Goal: Task Accomplishment & Management: Complete application form

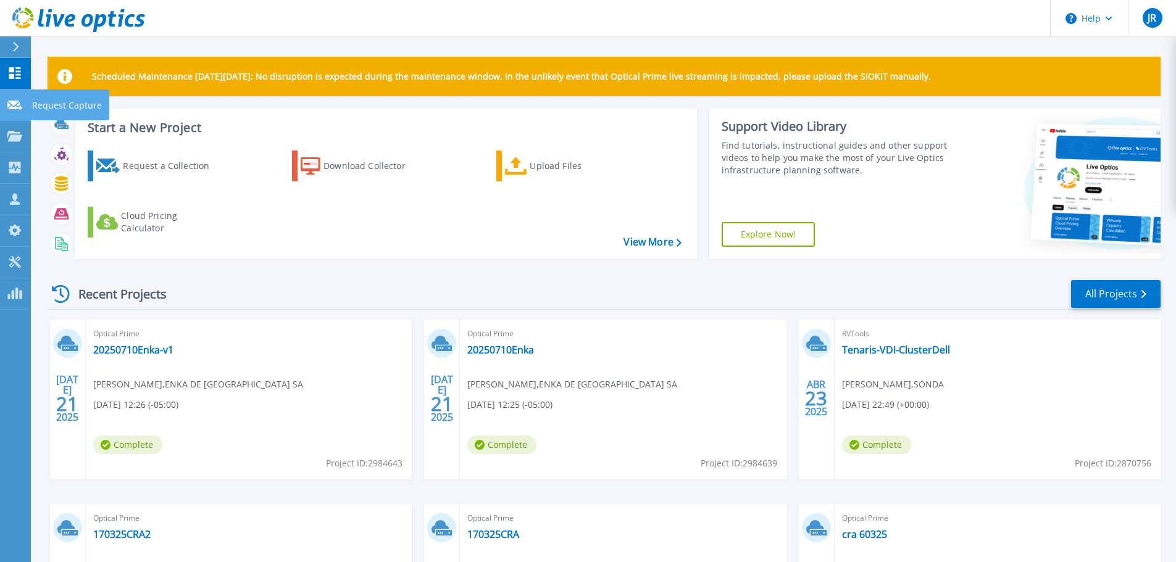
click at [15, 97] on link "Request Capture Request Capture" at bounding box center [15, 105] width 31 height 31
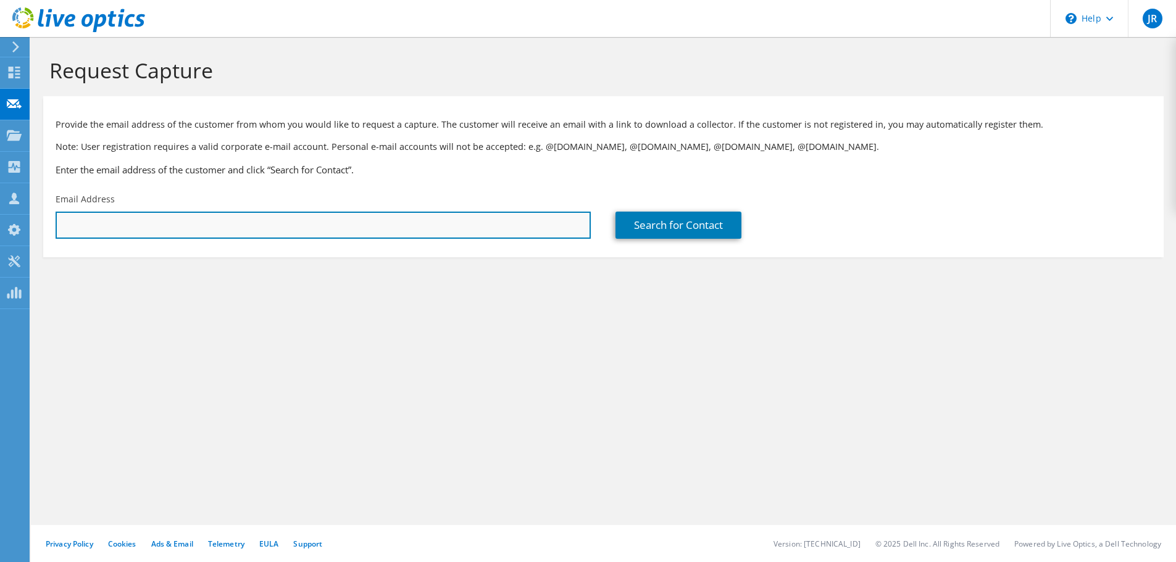
drag, startPoint x: 185, startPoint y: 232, endPoint x: 194, endPoint y: 237, distance: 10.5
click at [186, 232] on input "text" at bounding box center [323, 225] width 535 height 27
paste input "profesionaltics@autopistasuraba.com"
type input "profesionaltics@autopistasuraba.com"
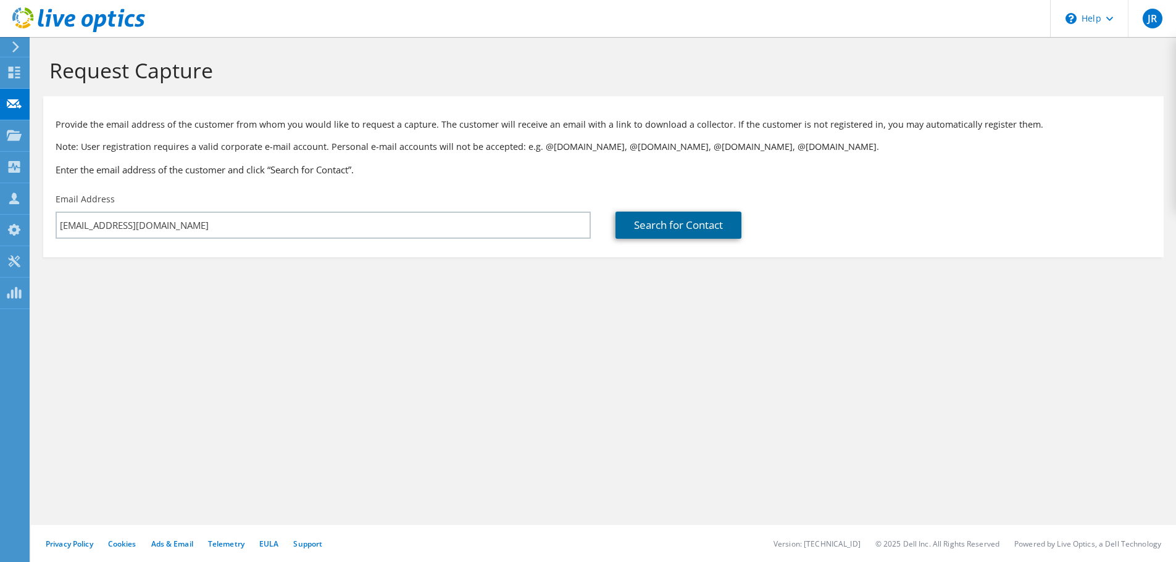
click at [684, 228] on link "Search for Contact" at bounding box center [679, 225] width 126 height 27
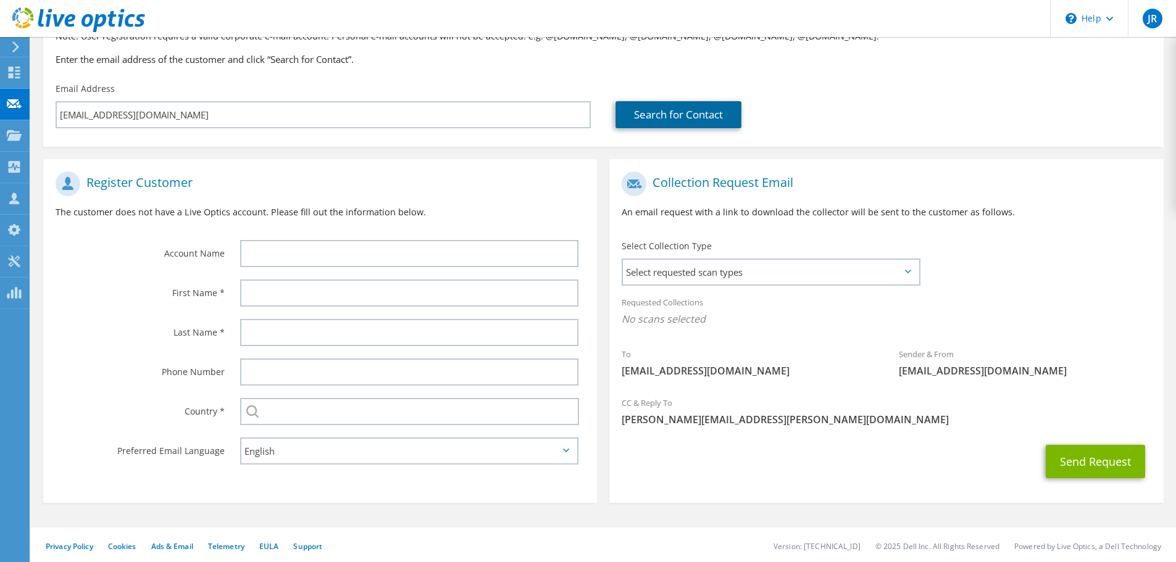
scroll to position [113, 0]
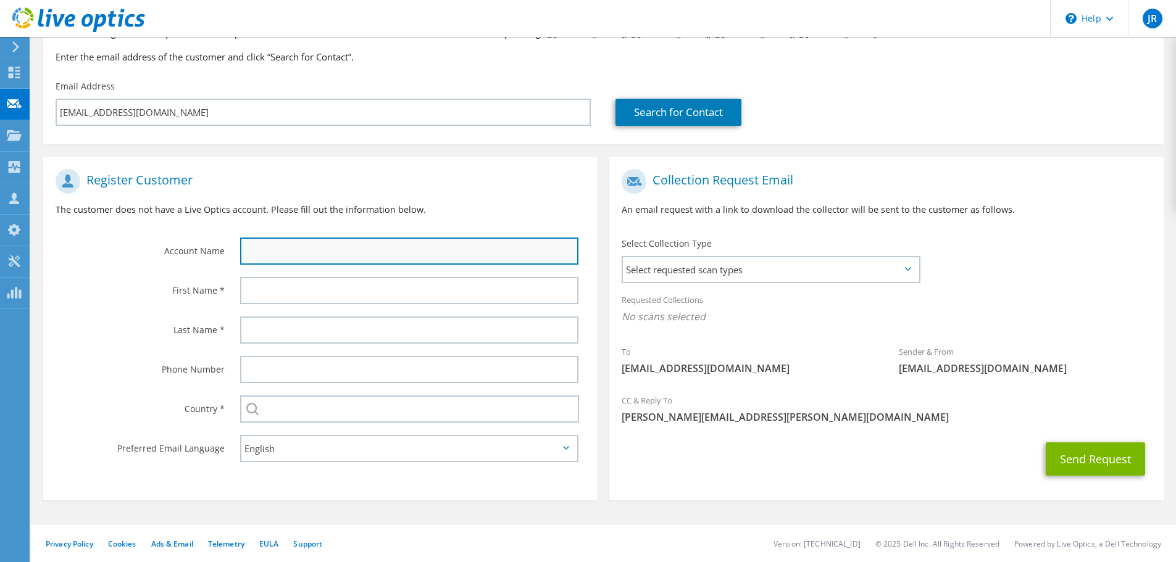
click at [253, 254] on input "text" at bounding box center [409, 251] width 338 height 27
paste input "profesionaltics@autopistasuraba.com"
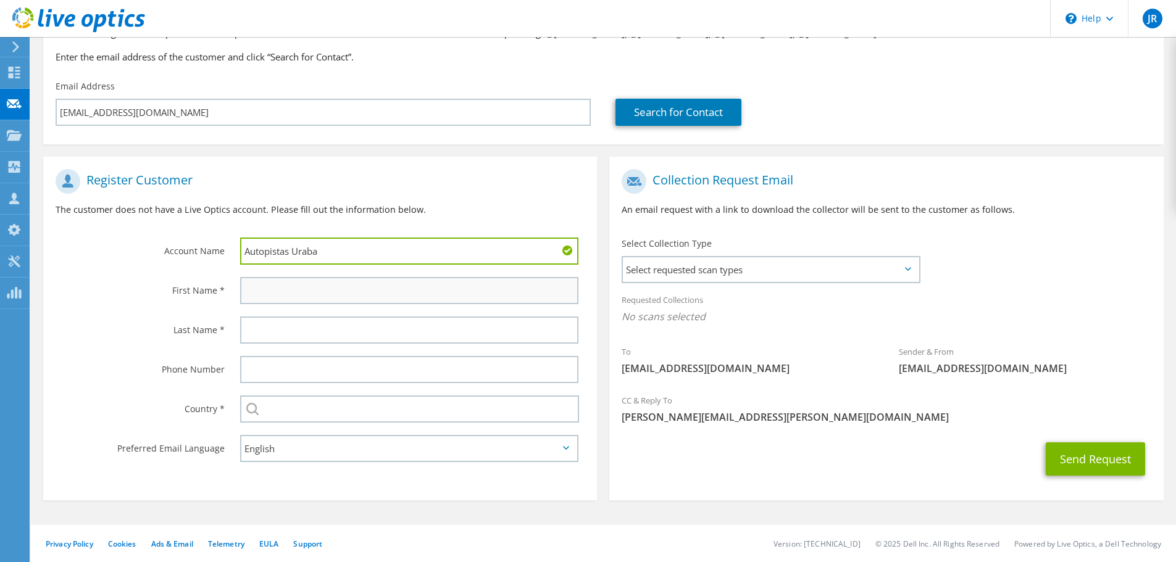
type input "Autopistas Uraba"
click at [286, 288] on input "text" at bounding box center [409, 290] width 338 height 27
drag, startPoint x: 327, startPoint y: 254, endPoint x: 165, endPoint y: 251, distance: 162.4
click at [165, 251] on div "Account Name Autopistas Uraba" at bounding box center [320, 217] width 554 height 108
click at [269, 290] on input "text" at bounding box center [409, 290] width 338 height 27
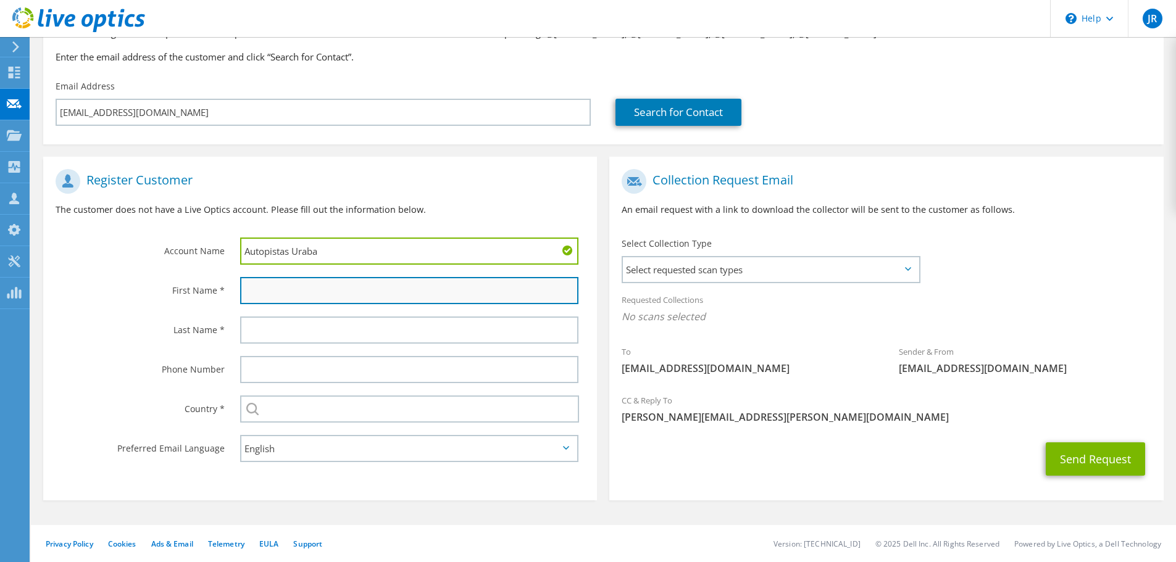
paste input "Autopistas Uraba"
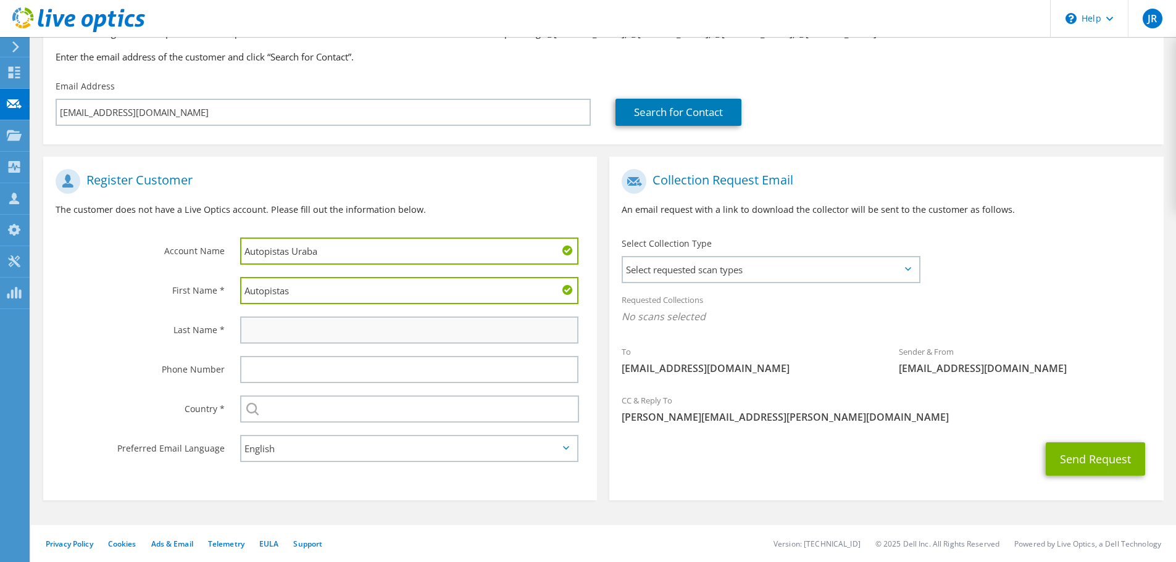
type input "Autopistas"
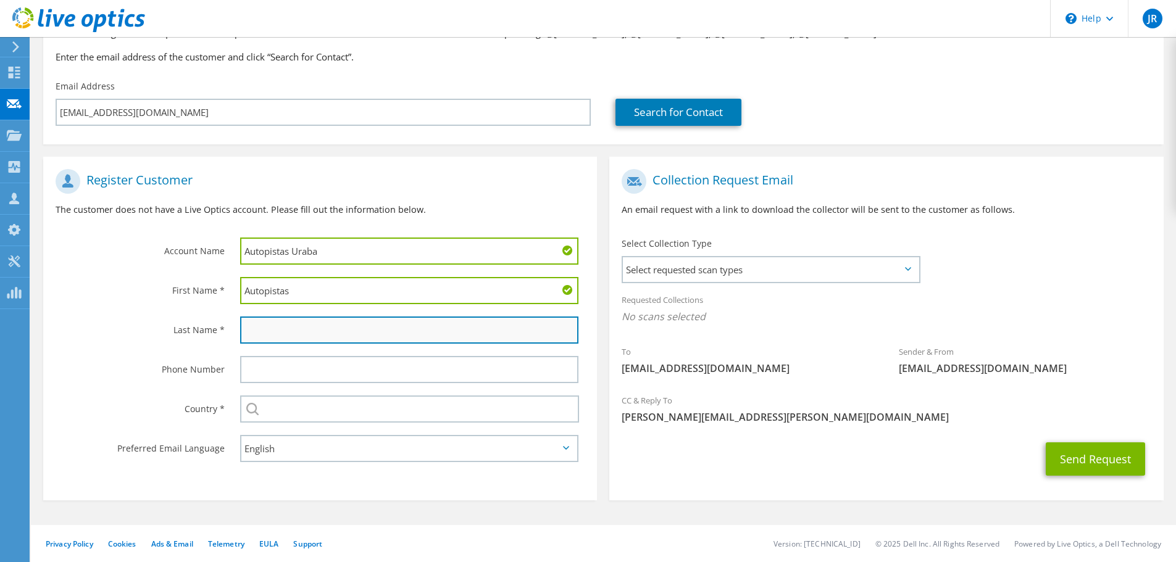
click at [256, 337] on input "text" at bounding box center [409, 330] width 338 height 27
paste input "Autopistas Uraba"
type input "Uraba"
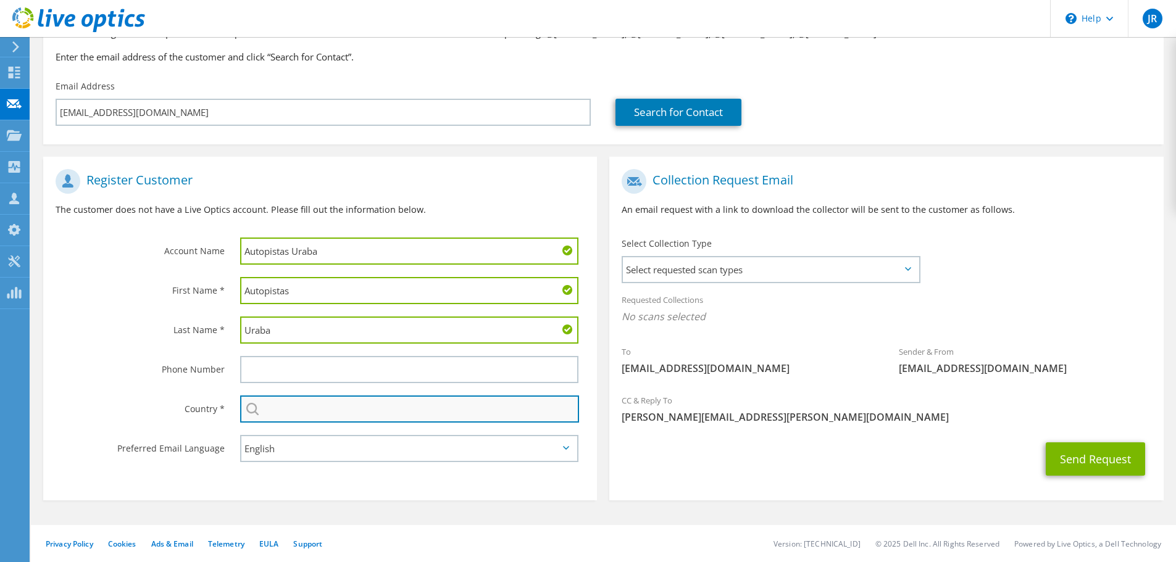
click at [349, 412] on input "text" at bounding box center [409, 409] width 339 height 27
type input "Colombia"
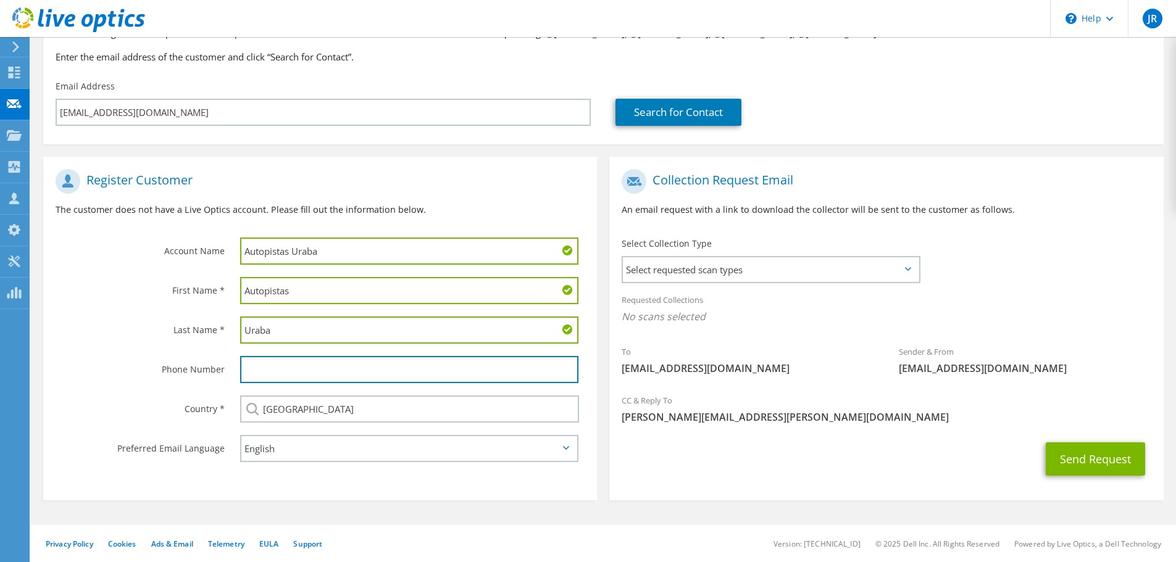
type input "3186618193"
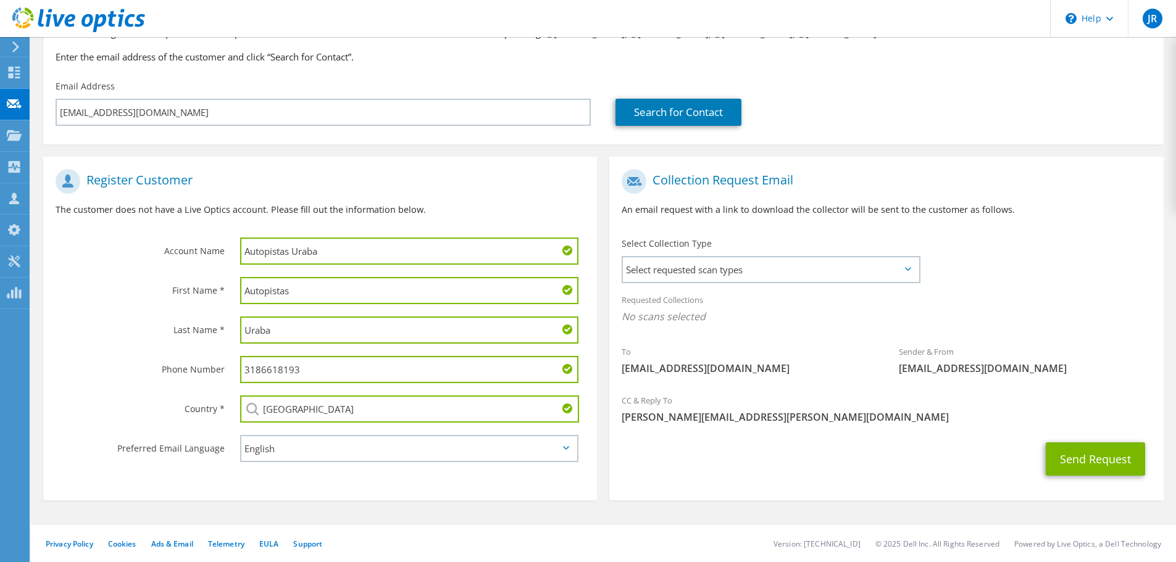
drag, startPoint x: 228, startPoint y: 372, endPoint x: 120, endPoint y: 367, distance: 108.8
click at [128, 369] on div "Phone Number 3186618193" at bounding box center [320, 370] width 554 height 40
click at [61, 341] on div "Last Name *" at bounding box center [135, 330] width 185 height 38
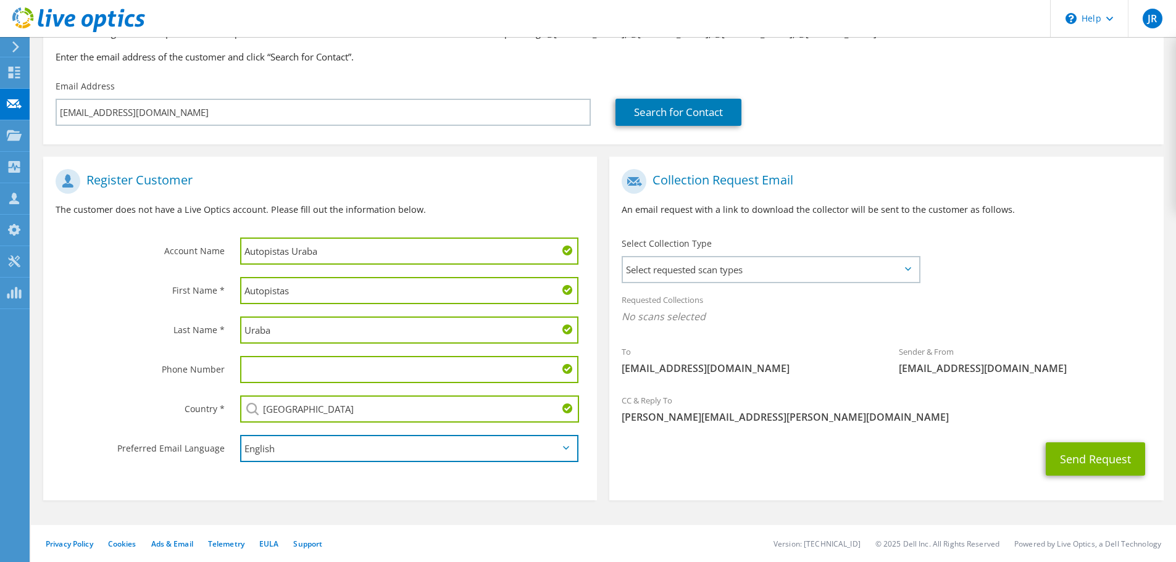
click at [353, 450] on select "English Deutsch Español Français Italiano Polski Português Русский 한국어 中文 日本語" at bounding box center [409, 448] width 338 height 27
select select "es-ES"
click at [240, 435] on select "English Deutsch Español Français Italiano Polski Português Русский 한국어 中文 日本語" at bounding box center [409, 448] width 338 height 27
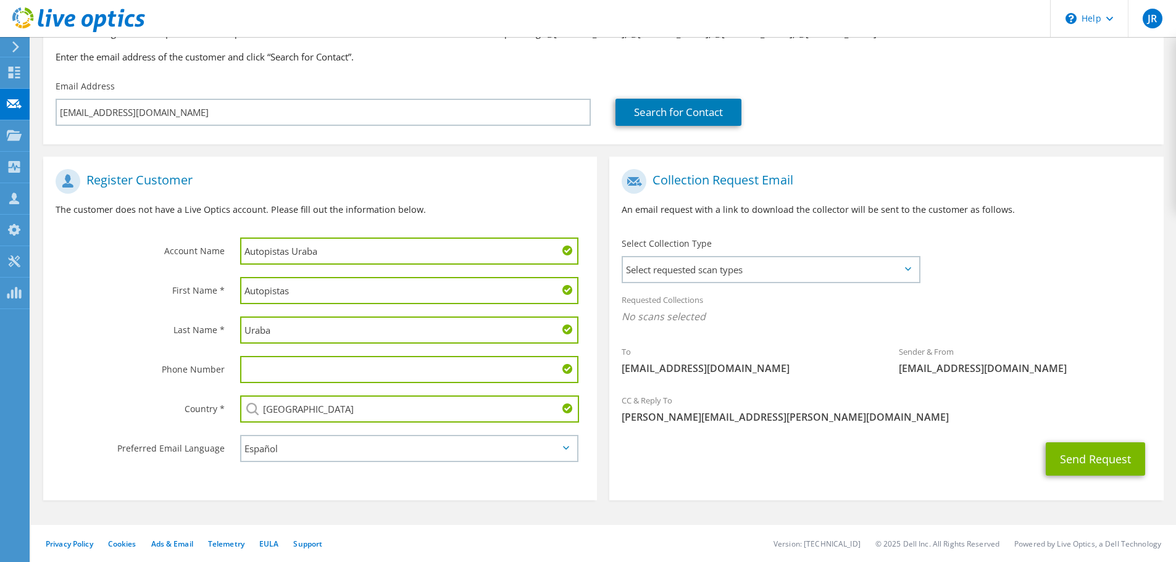
click at [351, 477] on section "Register Customer The customer does not have a Live Optics account. Please fill…" at bounding box center [320, 329] width 554 height 344
click at [903, 269] on span "Select requested scan types" at bounding box center [771, 269] width 296 height 25
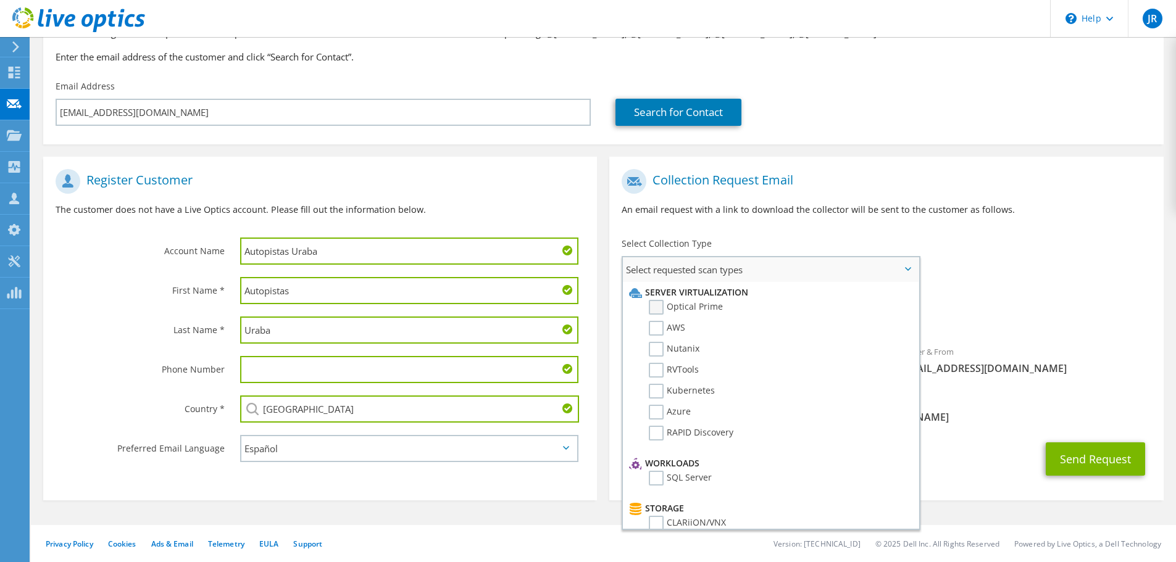
click at [661, 304] on label "Optical Prime" at bounding box center [686, 307] width 74 height 15
click at [0, 0] on input "Optical Prime" at bounding box center [0, 0] width 0 height 0
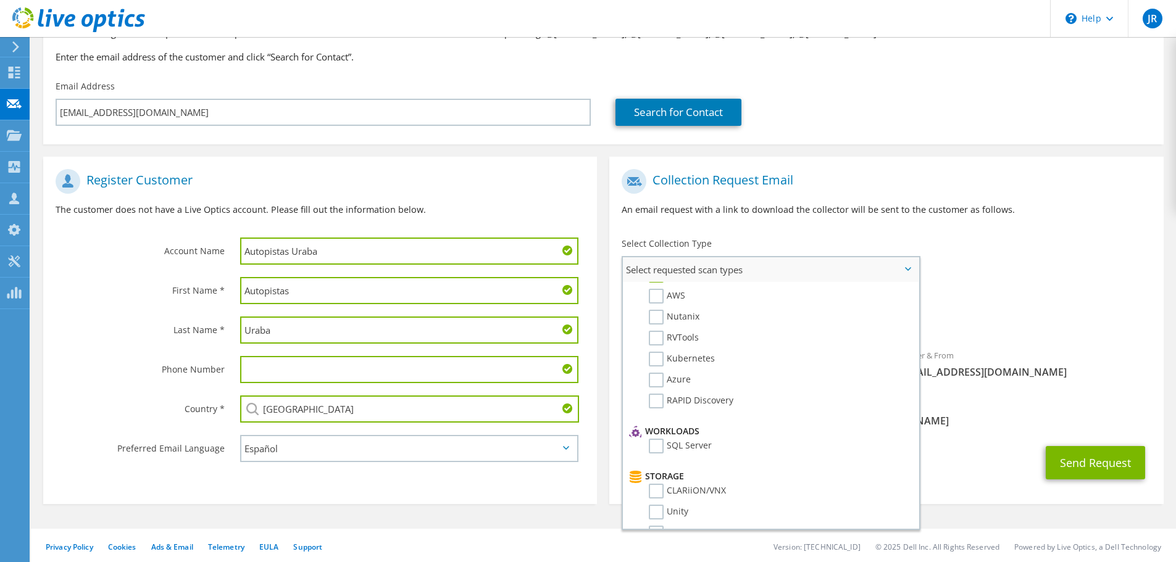
scroll to position [0, 0]
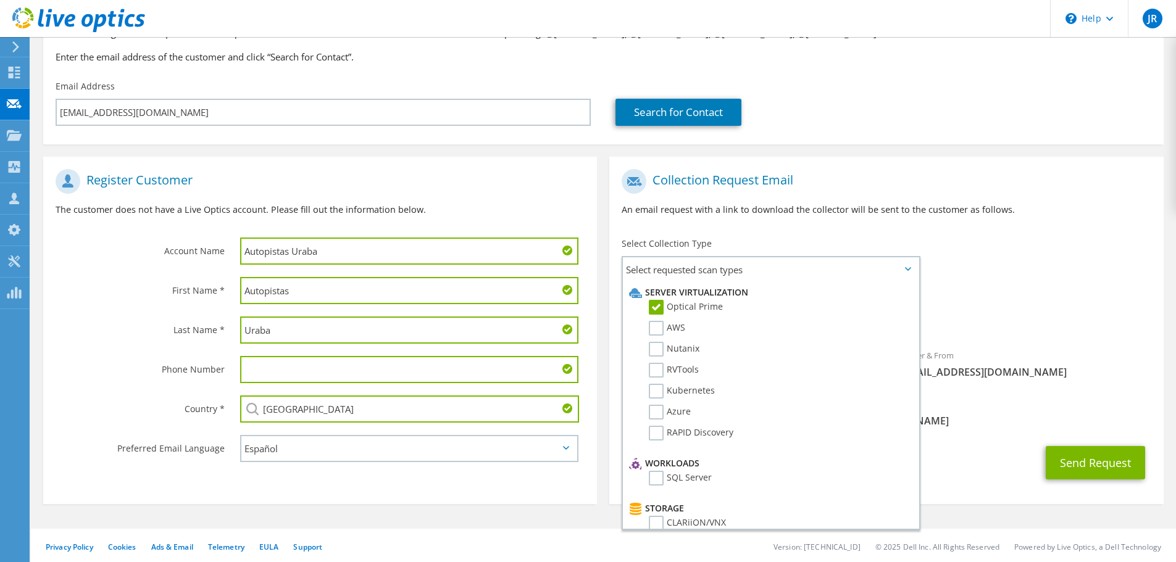
click at [1084, 178] on h1 "Collection Request Email" at bounding box center [883, 181] width 523 height 25
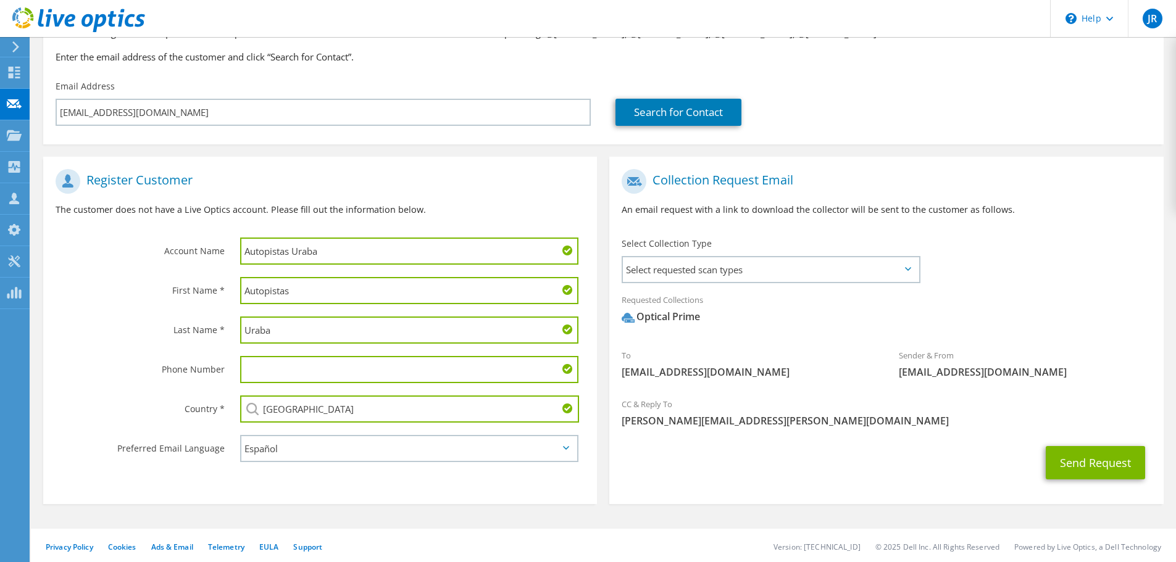
click at [908, 268] on icon at bounding box center [908, 269] width 6 height 4
click at [908, 272] on span "Select requested scan types" at bounding box center [771, 269] width 296 height 25
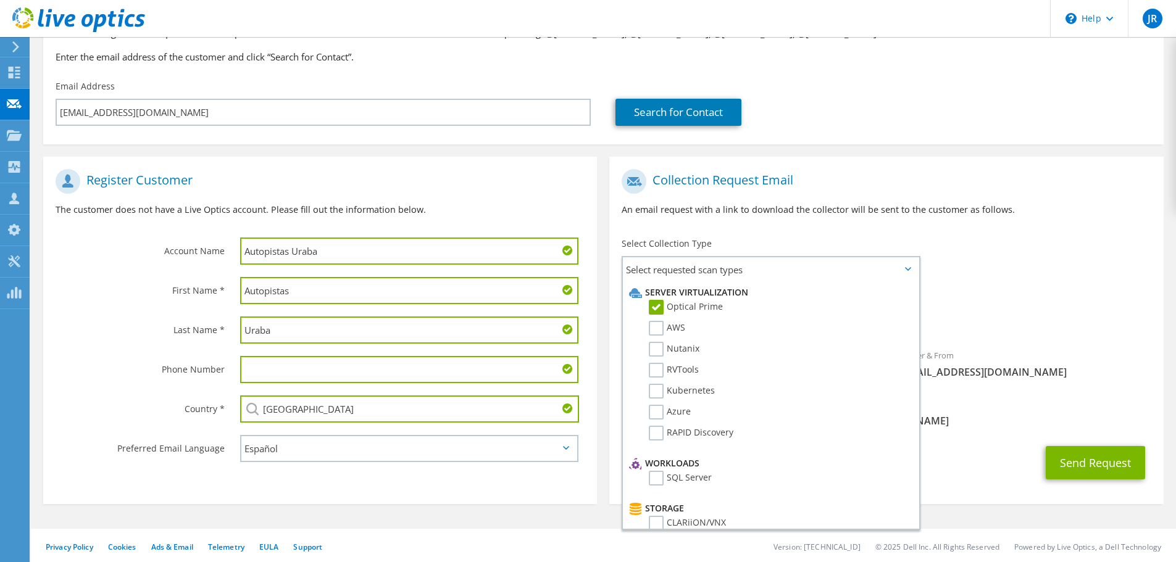
click at [1024, 251] on div "To profesionaltics@autopistasuraba.com Sender & From liveoptics@liveoptics.com" at bounding box center [886, 277] width 554 height 228
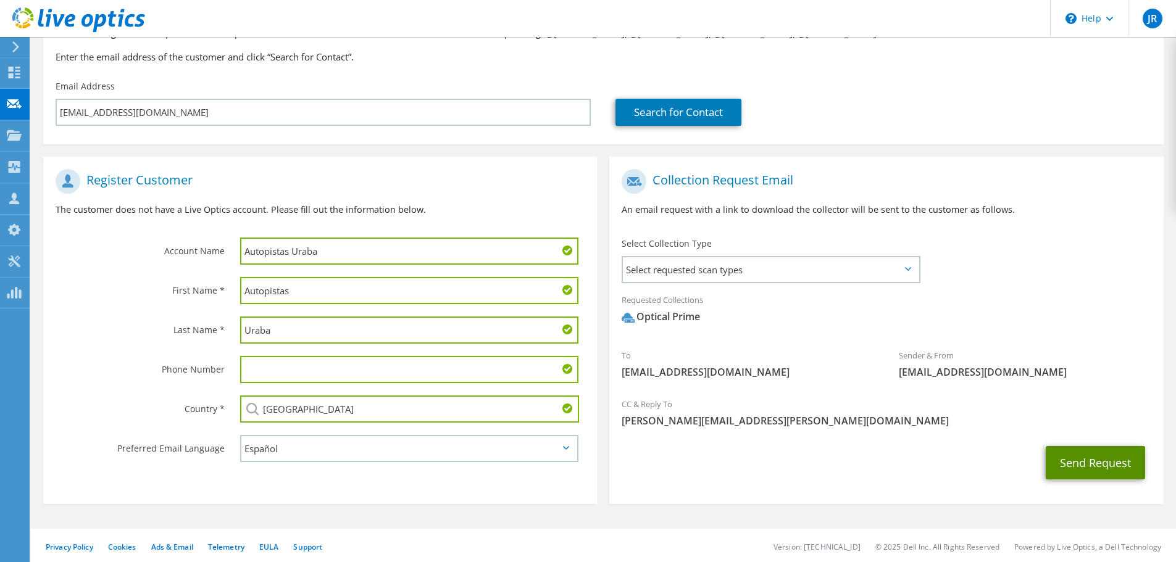
click at [1092, 464] on button "Send Request" at bounding box center [1095, 462] width 99 height 33
